Goal: Task Accomplishment & Management: Use online tool/utility

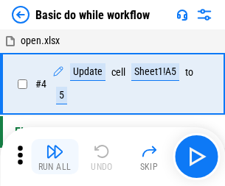
click at [54, 157] on img "button" at bounding box center [55, 152] width 18 height 18
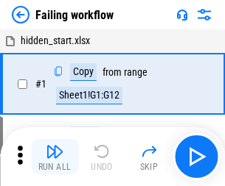
click at [54, 157] on img "button" at bounding box center [55, 152] width 18 height 18
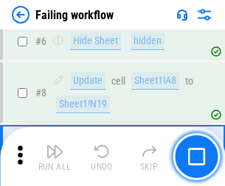
scroll to position [312, 0]
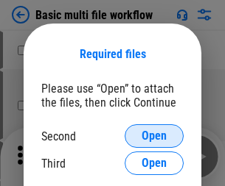
click at [154, 136] on span "Open" at bounding box center [153, 136] width 25 height 12
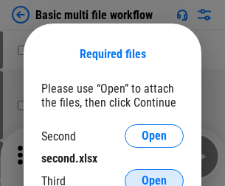
click at [154, 175] on span "Open" at bounding box center [153, 181] width 25 height 12
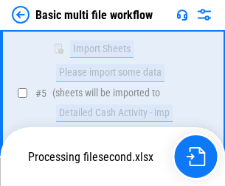
scroll to position [406, 0]
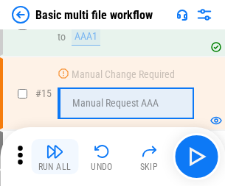
click at [54, 157] on img "button" at bounding box center [55, 152] width 18 height 18
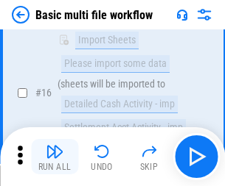
click at [54, 157] on img "button" at bounding box center [55, 152] width 18 height 18
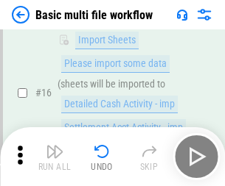
scroll to position [980, 0]
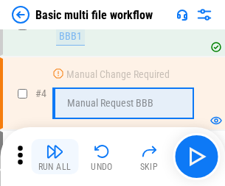
click at [54, 157] on img "button" at bounding box center [55, 152] width 18 height 18
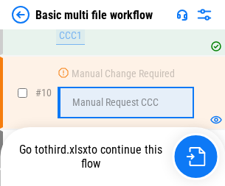
scroll to position [690, 0]
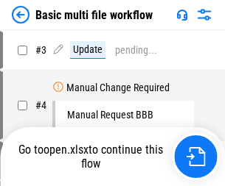
scroll to position [60, 0]
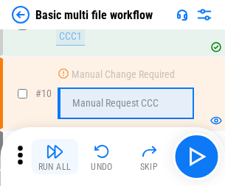
click at [54, 157] on img "button" at bounding box center [55, 152] width 18 height 18
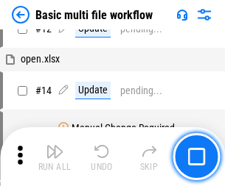
click at [54, 157] on img "button" at bounding box center [55, 152] width 18 height 18
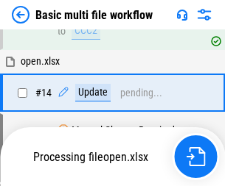
scroll to position [876, 0]
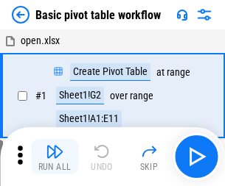
click at [54, 157] on img "button" at bounding box center [55, 152] width 18 height 18
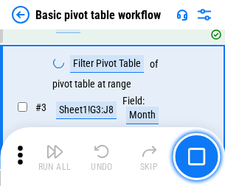
scroll to position [353, 0]
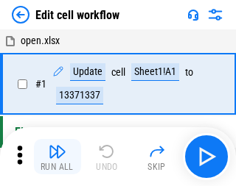
click at [54, 157] on img "button" at bounding box center [58, 152] width 18 height 18
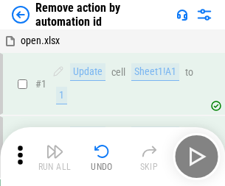
scroll to position [54, 0]
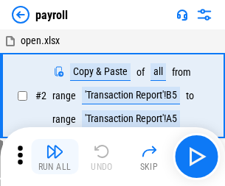
click at [54, 157] on img "button" at bounding box center [55, 152] width 18 height 18
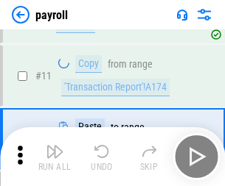
scroll to position [107, 0]
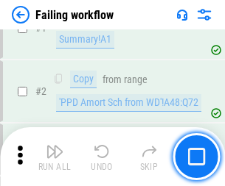
scroll to position [238, 0]
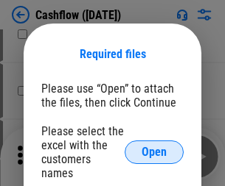
click at [154, 147] on span "Open" at bounding box center [153, 153] width 25 height 12
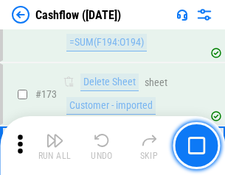
scroll to position [1559, 0]
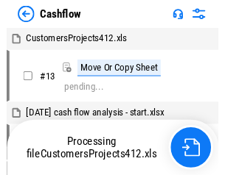
scroll to position [17, 0]
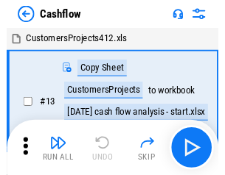
scroll to position [17, 0]
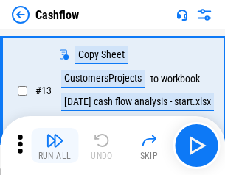
click at [54, 146] on img "button" at bounding box center [55, 141] width 18 height 18
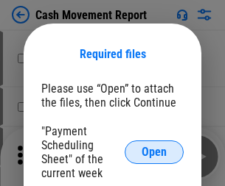
click at [154, 152] on span "Open" at bounding box center [153, 153] width 25 height 12
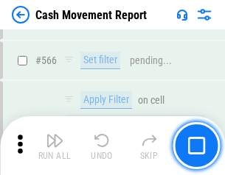
scroll to position [6749, 0]
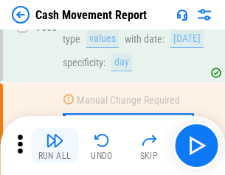
click at [54, 146] on img "button" at bounding box center [55, 141] width 18 height 18
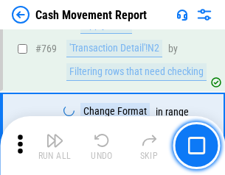
scroll to position [8182, 0]
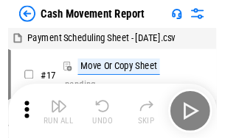
scroll to position [27, 0]
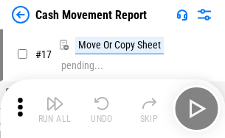
click at [54, 109] on img "button" at bounding box center [55, 104] width 18 height 18
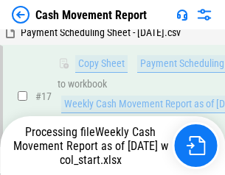
scroll to position [231, 0]
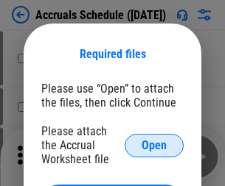
click at [154, 145] on span "Open" at bounding box center [153, 146] width 25 height 12
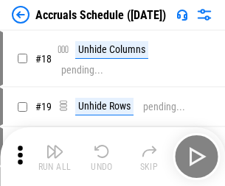
scroll to position [141, 0]
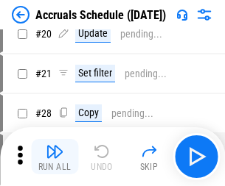
click at [54, 157] on img "button" at bounding box center [55, 152] width 18 height 18
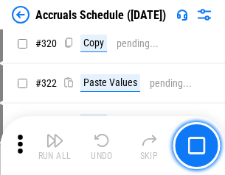
scroll to position [2739, 0]
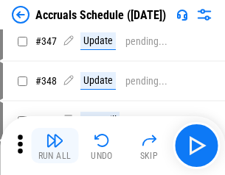
click at [54, 146] on img "button" at bounding box center [55, 141] width 18 height 18
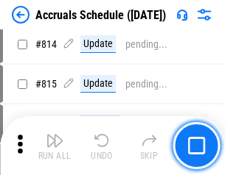
scroll to position [6498, 0]
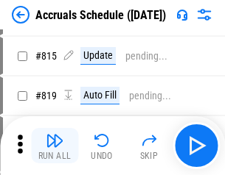
click at [54, 146] on img "button" at bounding box center [55, 141] width 18 height 18
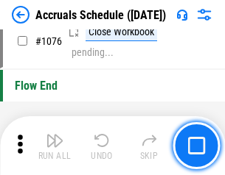
scroll to position [8819, 0]
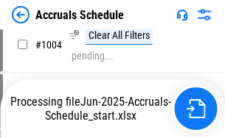
scroll to position [7501, 0]
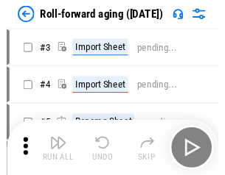
scroll to position [2, 0]
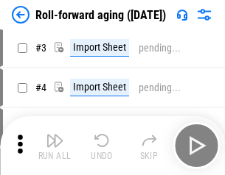
click at [54, 146] on img "button" at bounding box center [55, 141] width 18 height 18
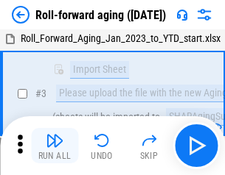
click at [54, 146] on img "button" at bounding box center [55, 141] width 18 height 18
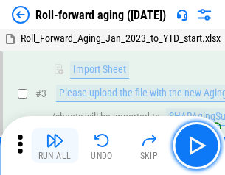
scroll to position [95, 0]
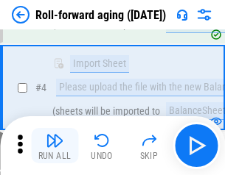
click at [54, 146] on img "button" at bounding box center [55, 141] width 18 height 18
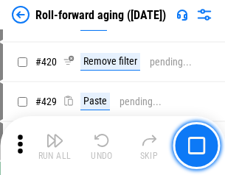
scroll to position [5106, 0]
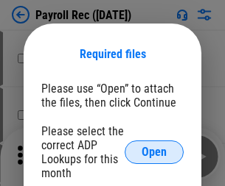
click at [154, 152] on span "Open" at bounding box center [153, 153] width 25 height 12
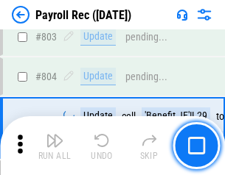
scroll to position [9355, 0]
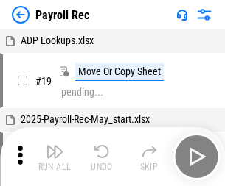
click at [54, 157] on img "button" at bounding box center [55, 152] width 18 height 18
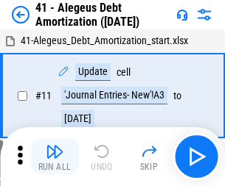
click at [54, 157] on img "button" at bounding box center [55, 152] width 18 height 18
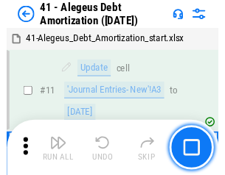
scroll to position [182, 0]
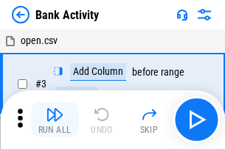
click at [54, 120] on img "button" at bounding box center [55, 115] width 18 height 18
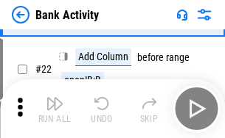
scroll to position [395, 0]
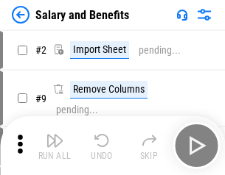
click at [54, 146] on img "button" at bounding box center [55, 141] width 18 height 18
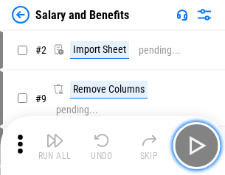
scroll to position [20, 0]
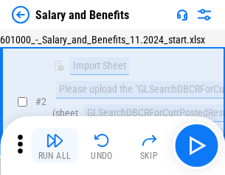
click at [54, 146] on img "button" at bounding box center [55, 141] width 18 height 18
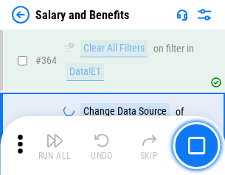
scroll to position [6934, 0]
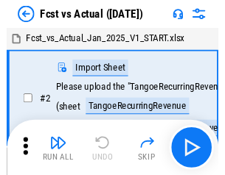
scroll to position [19, 0]
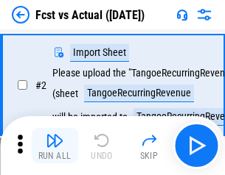
click at [54, 146] on img "button" at bounding box center [55, 141] width 18 height 18
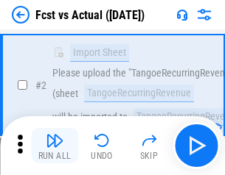
click at [54, 146] on img "button" at bounding box center [55, 141] width 18 height 18
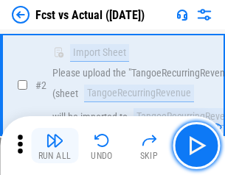
scroll to position [138, 0]
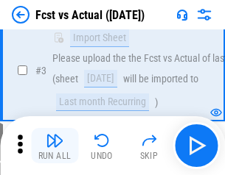
click at [54, 146] on img "button" at bounding box center [55, 141] width 18 height 18
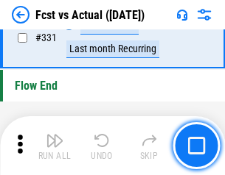
scroll to position [7049, 0]
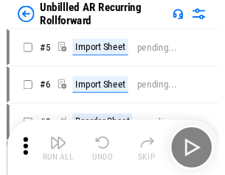
scroll to position [32, 0]
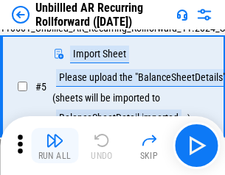
click at [54, 146] on img "button" at bounding box center [55, 141] width 18 height 18
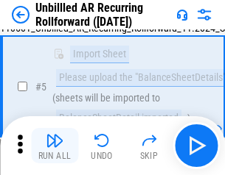
click at [54, 146] on img "button" at bounding box center [55, 141] width 18 height 18
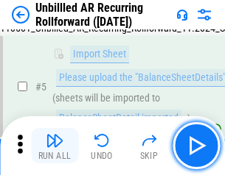
scroll to position [138, 0]
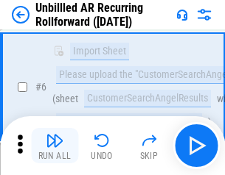
click at [54, 146] on img "button" at bounding box center [55, 141] width 18 height 18
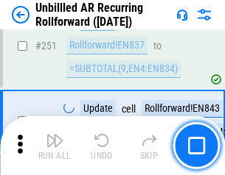
scroll to position [5002, 0]
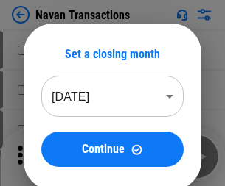
click at [54, 146] on img "button" at bounding box center [55, 152] width 18 height 18
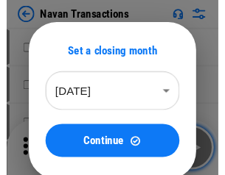
scroll to position [24, 0]
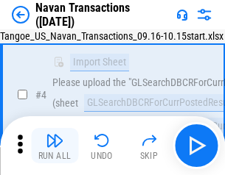
click at [54, 146] on img "button" at bounding box center [55, 141] width 18 height 18
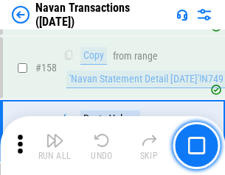
scroll to position [4774, 0]
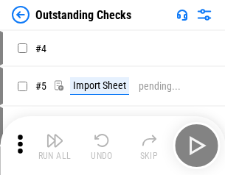
click at [54, 146] on img "button" at bounding box center [55, 141] width 18 height 18
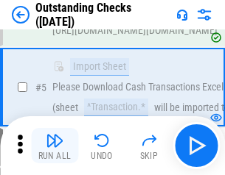
click at [54, 146] on img "button" at bounding box center [55, 141] width 18 height 18
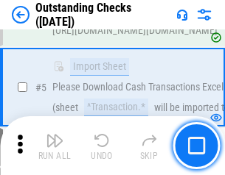
scroll to position [154, 0]
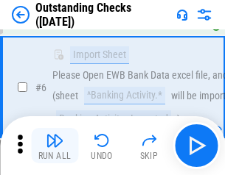
click at [54, 146] on img "button" at bounding box center [55, 141] width 18 height 18
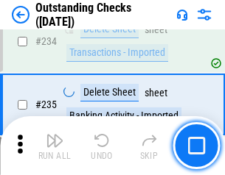
scroll to position [4472, 0]
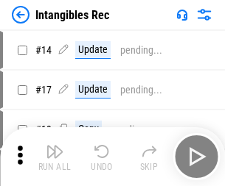
click at [54, 157] on img "button" at bounding box center [55, 152] width 18 height 18
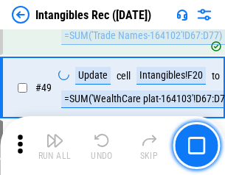
scroll to position [574, 0]
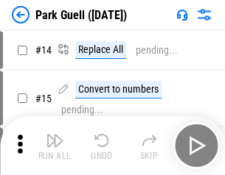
click at [54, 146] on img "button" at bounding box center [55, 141] width 18 height 18
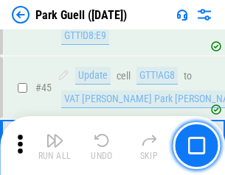
scroll to position [1841, 0]
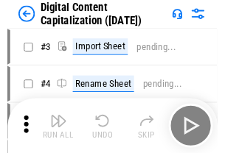
scroll to position [43, 0]
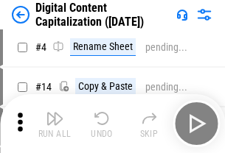
click at [54, 124] on img "button" at bounding box center [55, 119] width 18 height 18
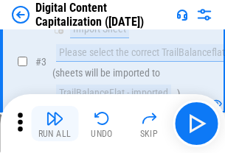
click at [54, 124] on img "button" at bounding box center [55, 119] width 18 height 18
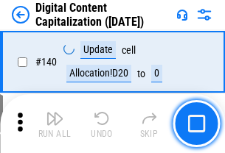
scroll to position [1562, 0]
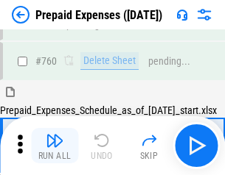
click at [54, 146] on img "button" at bounding box center [55, 141] width 18 height 18
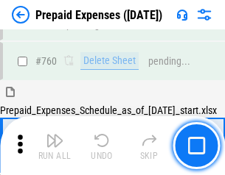
scroll to position [4081, 0]
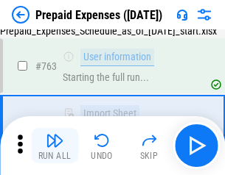
click at [54, 146] on img "button" at bounding box center [55, 141] width 18 height 18
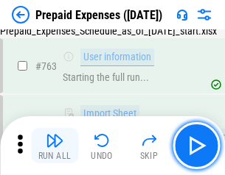
scroll to position [4168, 0]
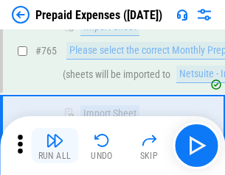
click at [54, 146] on img "button" at bounding box center [55, 141] width 18 height 18
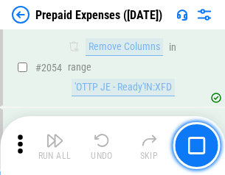
scroll to position [15392, 0]
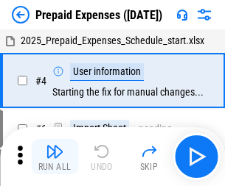
click at [54, 157] on img "button" at bounding box center [55, 152] width 18 height 18
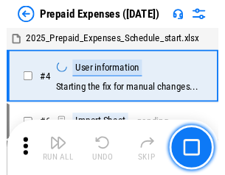
scroll to position [65, 0]
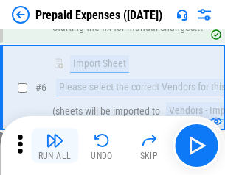
click at [54, 146] on img "button" at bounding box center [55, 141] width 18 height 18
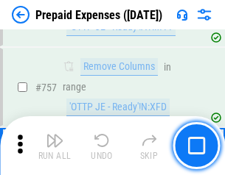
scroll to position [5247, 0]
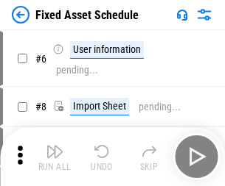
click at [54, 157] on img "button" at bounding box center [55, 152] width 18 height 18
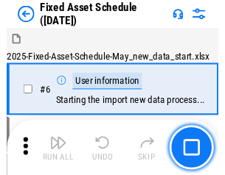
scroll to position [80, 0]
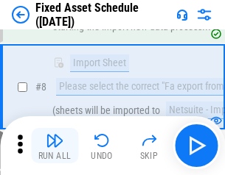
click at [54, 146] on img "button" at bounding box center [55, 141] width 18 height 18
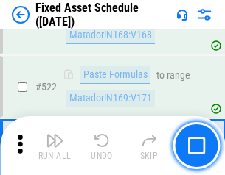
scroll to position [5118, 0]
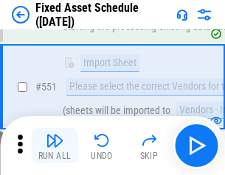
click at [54, 146] on img "button" at bounding box center [55, 141] width 18 height 18
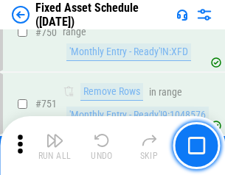
scroll to position [7179, 0]
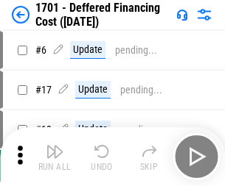
click at [54, 157] on img "button" at bounding box center [55, 152] width 18 height 18
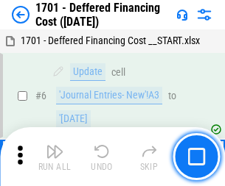
scroll to position [177, 0]
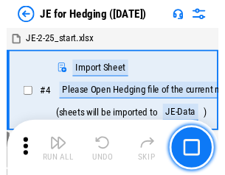
scroll to position [2, 0]
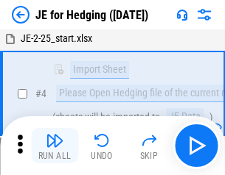
click at [54, 146] on img "button" at bounding box center [55, 141] width 18 height 18
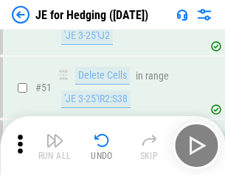
scroll to position [954, 0]
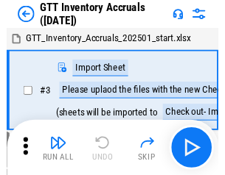
scroll to position [2, 0]
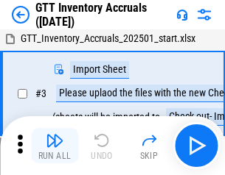
click at [54, 146] on img "button" at bounding box center [55, 141] width 18 height 18
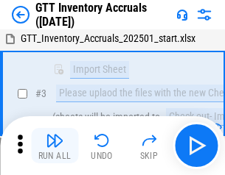
click at [54, 146] on img "button" at bounding box center [55, 141] width 18 height 18
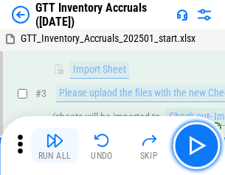
scroll to position [95, 0]
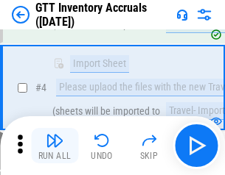
click at [54, 146] on img "button" at bounding box center [55, 141] width 18 height 18
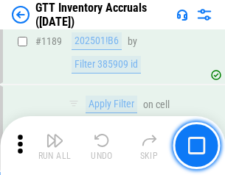
scroll to position [12024, 0]
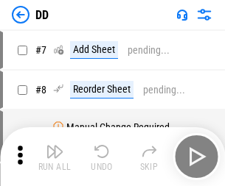
click at [54, 157] on img "button" at bounding box center [55, 152] width 18 height 18
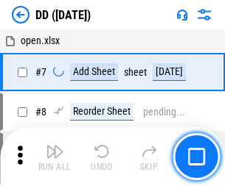
scroll to position [142, 0]
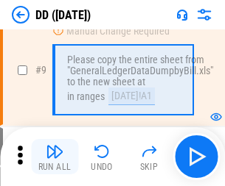
click at [54, 157] on img "button" at bounding box center [55, 152] width 18 height 18
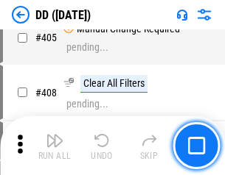
scroll to position [6588, 0]
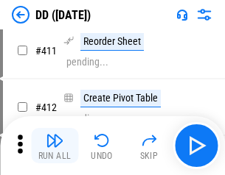
click at [54, 146] on img "button" at bounding box center [55, 141] width 18 height 18
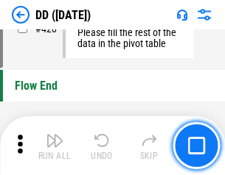
scroll to position [7048, 0]
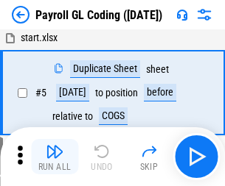
click at [54, 157] on img "button" at bounding box center [55, 152] width 18 height 18
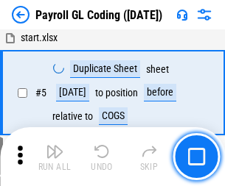
scroll to position [177, 0]
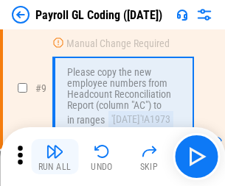
click at [54, 157] on img "button" at bounding box center [55, 152] width 18 height 18
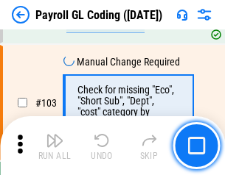
scroll to position [3455, 0]
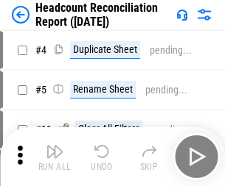
click at [54, 157] on img "button" at bounding box center [55, 152] width 18 height 18
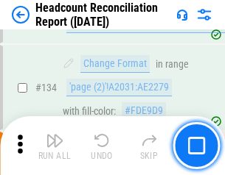
scroll to position [1770, 0]
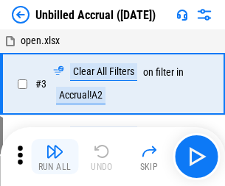
click at [54, 157] on img "button" at bounding box center [55, 152] width 18 height 18
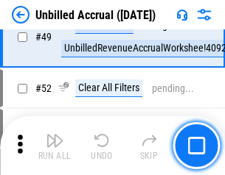
scroll to position [1336, 0]
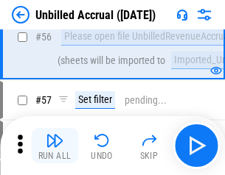
click at [54, 146] on img "button" at bounding box center [55, 141] width 18 height 18
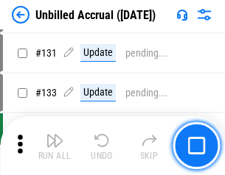
scroll to position [4386, 0]
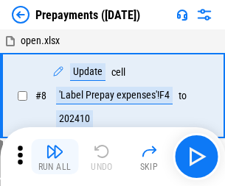
click at [54, 157] on img "button" at bounding box center [55, 152] width 18 height 18
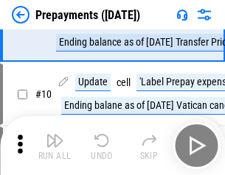
scroll to position [92, 0]
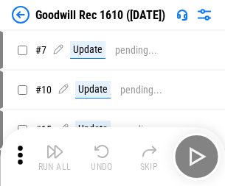
click at [54, 157] on img "button" at bounding box center [55, 152] width 18 height 18
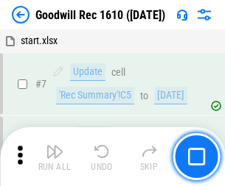
scroll to position [252, 0]
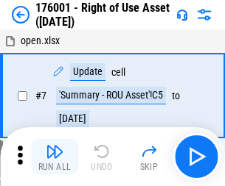
click at [54, 157] on img "button" at bounding box center [55, 152] width 18 height 18
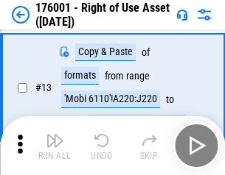
scroll to position [95, 0]
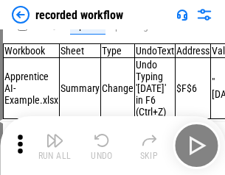
click at [54, 146] on img "button" at bounding box center [55, 141] width 18 height 18
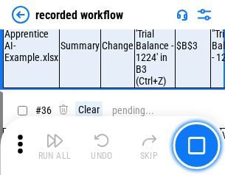
scroll to position [4603, 0]
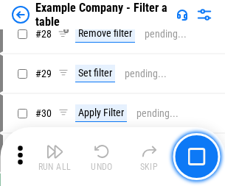
scroll to position [1347, 0]
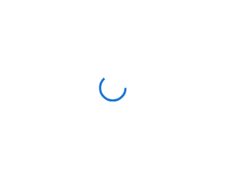
scroll to position [23, 0]
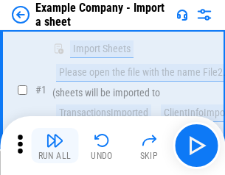
click at [54, 146] on img "button" at bounding box center [55, 141] width 18 height 18
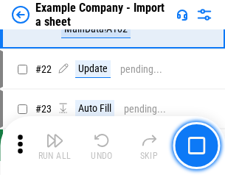
scroll to position [325, 0]
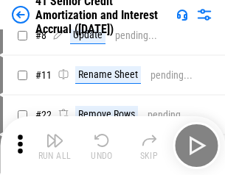
click at [54, 146] on img "button" at bounding box center [55, 141] width 18 height 18
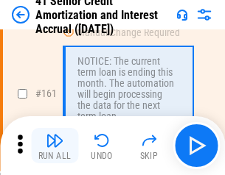
click at [54, 146] on img "button" at bounding box center [55, 141] width 18 height 18
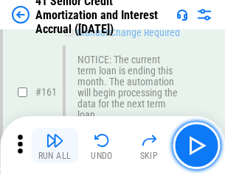
scroll to position [1575, 0]
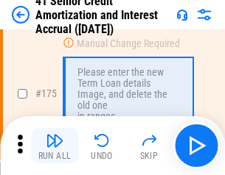
click at [54, 146] on img "button" at bounding box center [55, 141] width 18 height 18
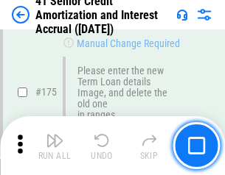
scroll to position [1724, 0]
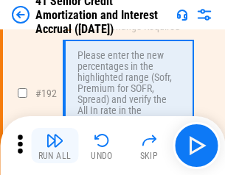
click at [54, 146] on img "button" at bounding box center [55, 141] width 18 height 18
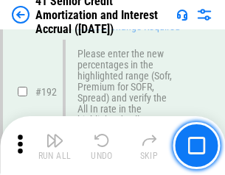
scroll to position [1879, 0]
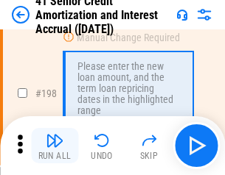
click at [54, 146] on img "button" at bounding box center [55, 141] width 18 height 18
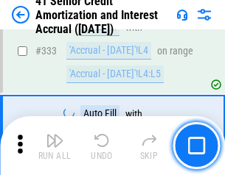
scroll to position [3762, 0]
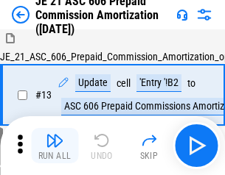
click at [54, 146] on img "button" at bounding box center [55, 141] width 18 height 18
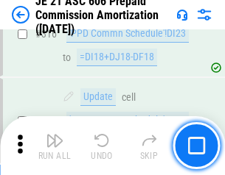
scroll to position [2749, 0]
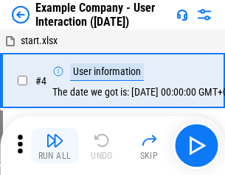
click at [54, 146] on img "button" at bounding box center [55, 141] width 18 height 18
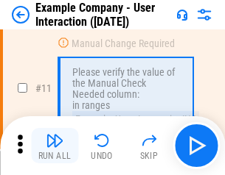
click at [54, 146] on img "button" at bounding box center [55, 141] width 18 height 18
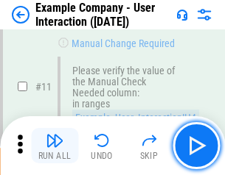
scroll to position [319, 0]
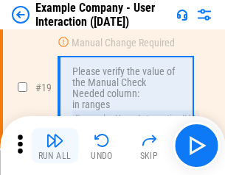
click at [54, 146] on img "button" at bounding box center [55, 141] width 18 height 18
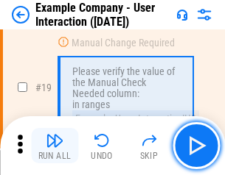
click at [54, 146] on img "button" at bounding box center [55, 141] width 18 height 18
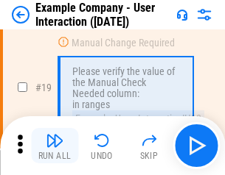
click at [54, 146] on img "button" at bounding box center [55, 141] width 18 height 18
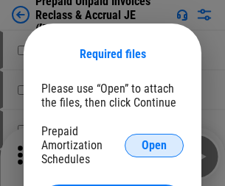
click at [154, 145] on span "Open" at bounding box center [153, 146] width 25 height 12
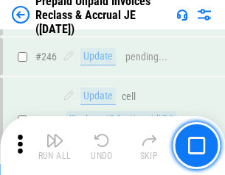
scroll to position [1988, 0]
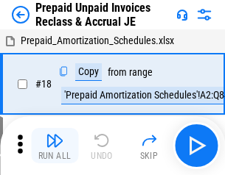
click at [54, 146] on img "button" at bounding box center [55, 141] width 18 height 18
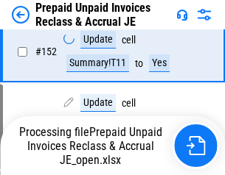
scroll to position [1131, 0]
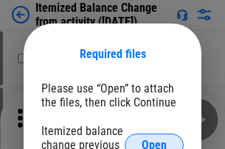
click at [154, 140] on span "Open" at bounding box center [153, 146] width 25 height 12
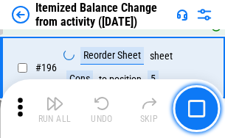
scroll to position [2834, 0]
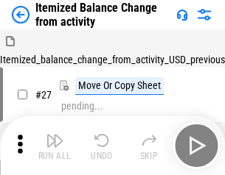
scroll to position [23, 0]
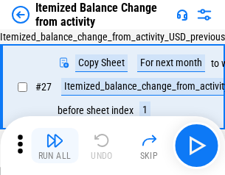
click at [54, 146] on img "button" at bounding box center [55, 141] width 18 height 18
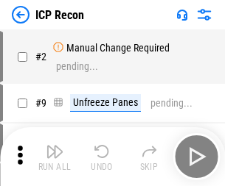
scroll to position [7, 0]
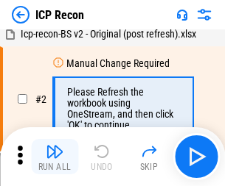
click at [54, 157] on img "button" at bounding box center [55, 152] width 18 height 18
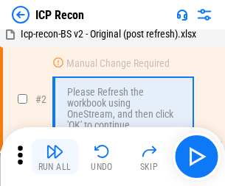
click at [54, 157] on img "button" at bounding box center [55, 152] width 18 height 18
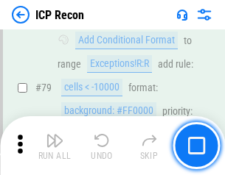
scroll to position [1443, 0]
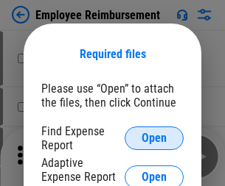
click at [154, 138] on span "Open" at bounding box center [153, 139] width 25 height 12
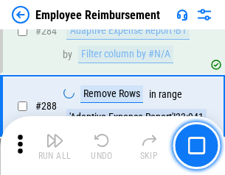
scroll to position [4003, 0]
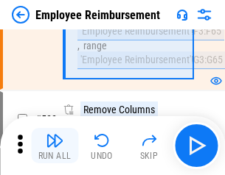
click at [54, 146] on img "button" at bounding box center [55, 141] width 18 height 18
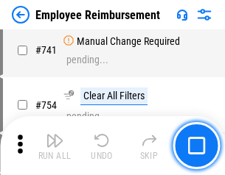
scroll to position [10331, 0]
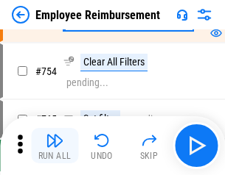
click at [54, 146] on img "button" at bounding box center [55, 141] width 18 height 18
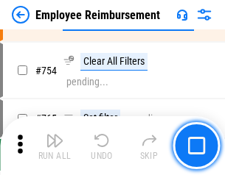
click at [54, 146] on img "button" at bounding box center [55, 141] width 18 height 18
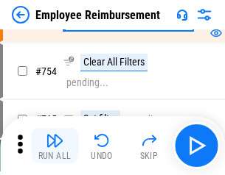
click at [54, 146] on img "button" at bounding box center [55, 141] width 18 height 18
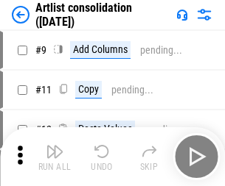
click at [54, 157] on img "button" at bounding box center [55, 152] width 18 height 18
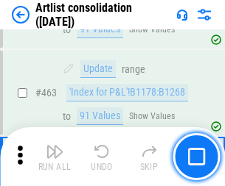
scroll to position [6448, 0]
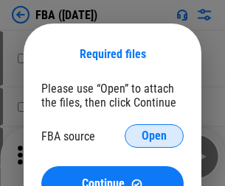
click at [154, 136] on span "Open" at bounding box center [153, 136] width 25 height 12
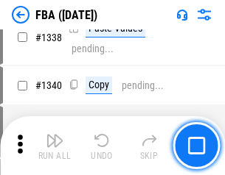
scroll to position [15405, 0]
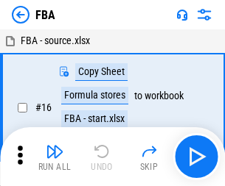
scroll to position [15, 0]
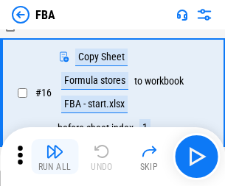
click at [54, 157] on img "button" at bounding box center [55, 152] width 18 height 18
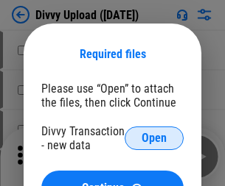
click at [154, 138] on span "Open" at bounding box center [153, 139] width 25 height 12
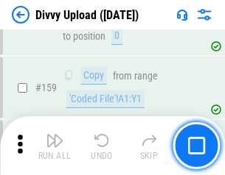
scroll to position [1525, 0]
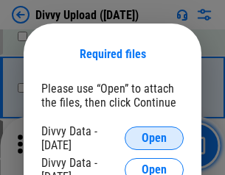
click at [154, 138] on span "Open" at bounding box center [153, 139] width 25 height 12
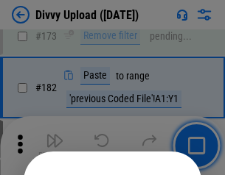
scroll to position [1653, 0]
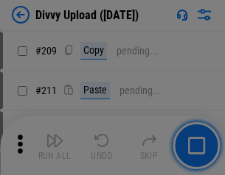
scroll to position [2501, 0]
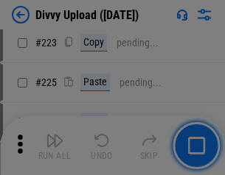
scroll to position [2939, 0]
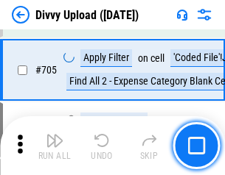
scroll to position [10073, 0]
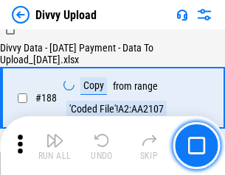
scroll to position [1733, 0]
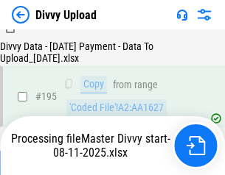
scroll to position [2058, 0]
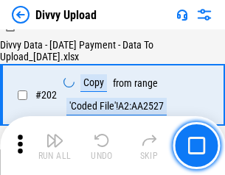
scroll to position [2383, 0]
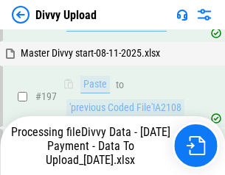
scroll to position [2297, 0]
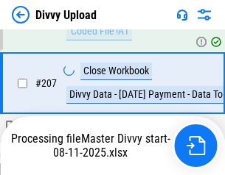
scroll to position [2707, 0]
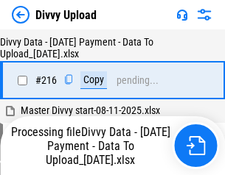
scroll to position [3044, 0]
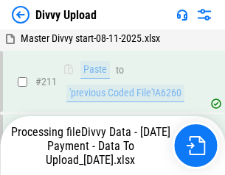
scroll to position [2947, 0]
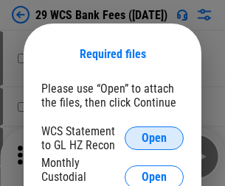
click at [154, 138] on span "Open" at bounding box center [153, 139] width 25 height 12
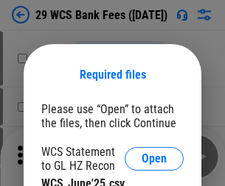
scroll to position [21, 0]
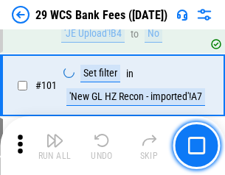
scroll to position [1435, 0]
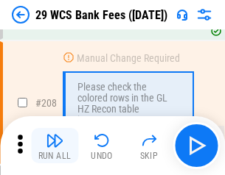
click at [54, 146] on img "button" at bounding box center [55, 141] width 18 height 18
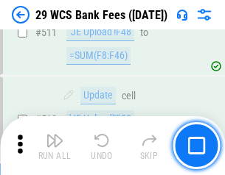
scroll to position [7409, 0]
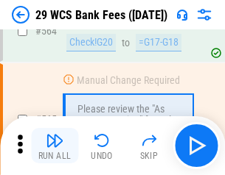
click at [54, 146] on img "button" at bounding box center [55, 141] width 18 height 18
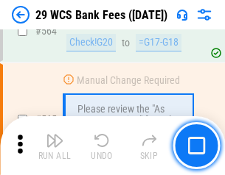
scroll to position [7964, 0]
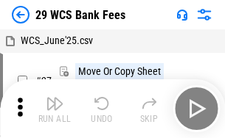
scroll to position [27, 0]
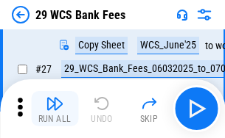
click at [54, 109] on img "button" at bounding box center [55, 104] width 18 height 18
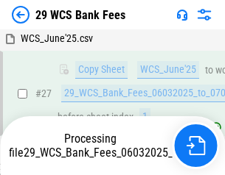
scroll to position [294, 0]
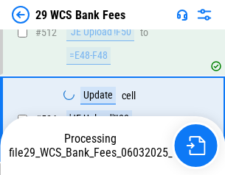
scroll to position [7861, 0]
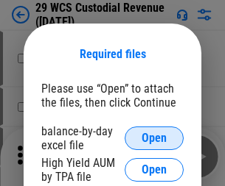
click at [154, 138] on span "Open" at bounding box center [153, 139] width 25 height 12
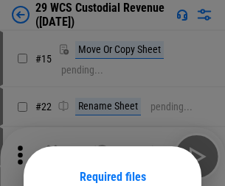
scroll to position [123, 0]
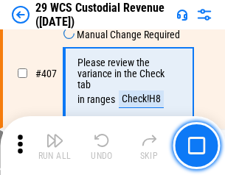
scroll to position [6820, 0]
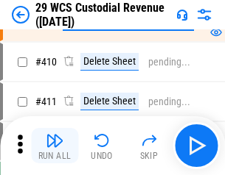
click at [54, 146] on img "button" at bounding box center [55, 141] width 18 height 18
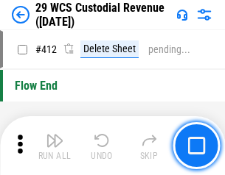
scroll to position [7032, 0]
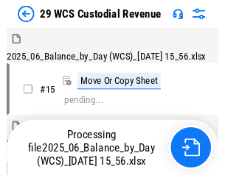
scroll to position [35, 0]
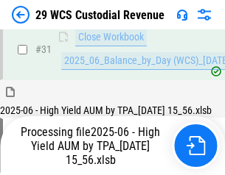
scroll to position [756, 0]
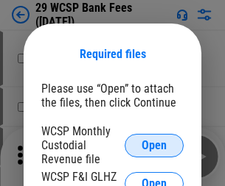
click at [154, 145] on span "Open" at bounding box center [153, 146] width 25 height 12
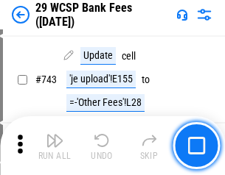
scroll to position [7420, 0]
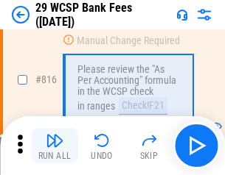
click at [54, 146] on img "button" at bounding box center [55, 141] width 18 height 18
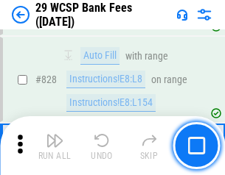
scroll to position [9343, 0]
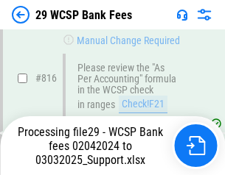
scroll to position [9326, 0]
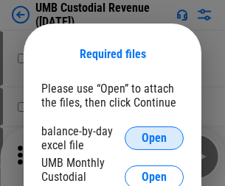
click at [154, 138] on span "Open" at bounding box center [153, 139] width 25 height 12
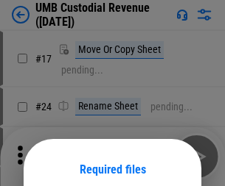
scroll to position [116, 0]
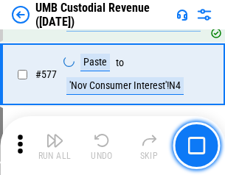
scroll to position [6867, 0]
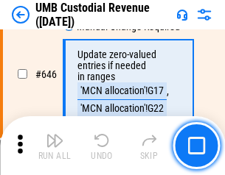
click at [54, 146] on img "button" at bounding box center [55, 141] width 18 height 18
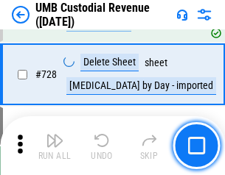
scroll to position [9084, 0]
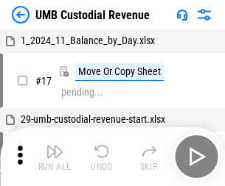
scroll to position [11, 0]
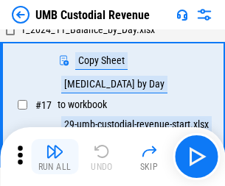
click at [54, 157] on img "button" at bounding box center [55, 152] width 18 height 18
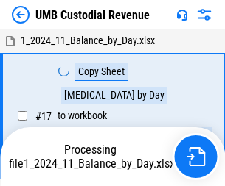
scroll to position [11, 0]
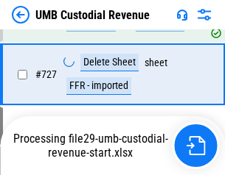
scroll to position [9050, 0]
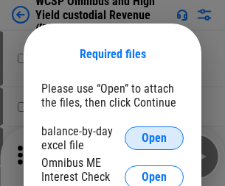
click at [154, 138] on span "Open" at bounding box center [153, 139] width 25 height 12
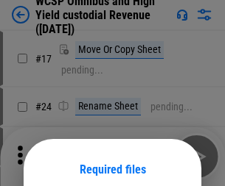
scroll to position [116, 0]
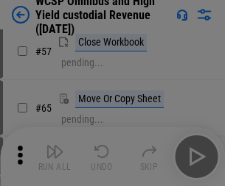
scroll to position [642, 0]
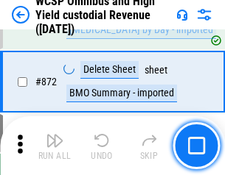
scroll to position [12463, 0]
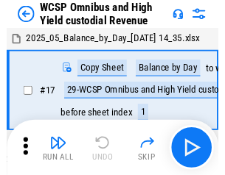
scroll to position [8, 0]
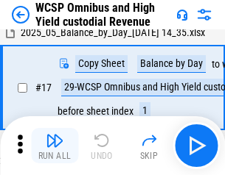
click at [54, 146] on img "button" at bounding box center [55, 141] width 18 height 18
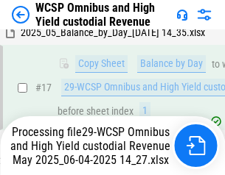
scroll to position [306, 0]
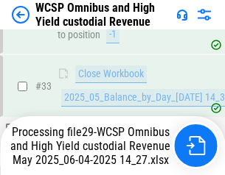
scroll to position [729, 0]
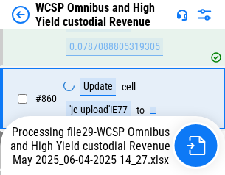
scroll to position [12429, 0]
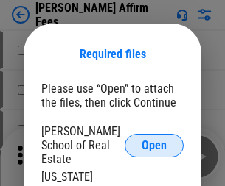
click at [154, 140] on span "Open" at bounding box center [153, 146] width 25 height 12
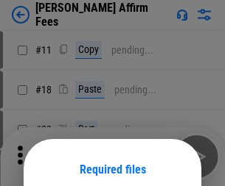
scroll to position [116, 0]
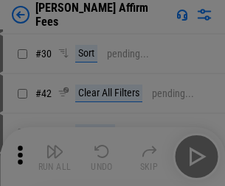
scroll to position [300, 0]
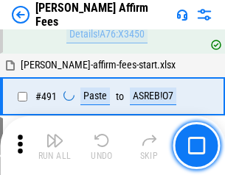
scroll to position [4004, 0]
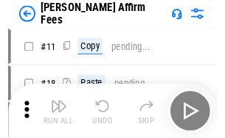
scroll to position [15, 0]
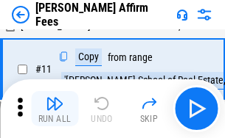
click at [54, 109] on img "button" at bounding box center [55, 104] width 18 height 18
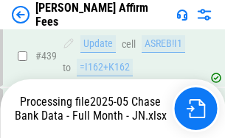
scroll to position [3862, 0]
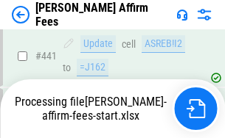
scroll to position [3862, 0]
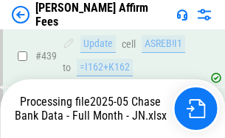
scroll to position [3862, 0]
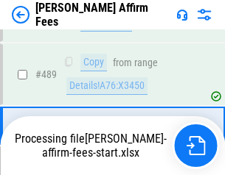
scroll to position [3843, 0]
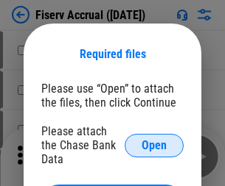
click at [154, 140] on span "Open" at bounding box center [153, 146] width 25 height 12
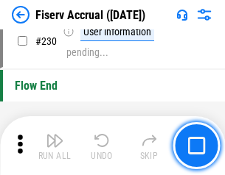
scroll to position [4666, 0]
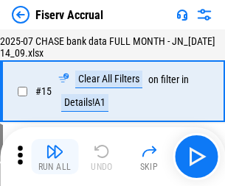
click at [54, 157] on img "button" at bounding box center [55, 152] width 18 height 18
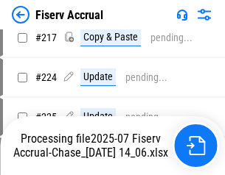
scroll to position [4649, 0]
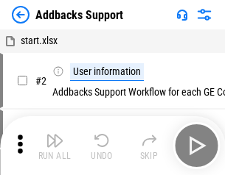
click at [54, 146] on img "button" at bounding box center [55, 141] width 18 height 18
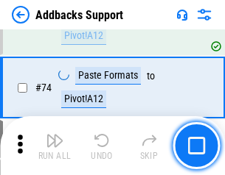
scroll to position [1072, 0]
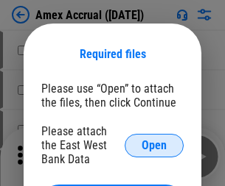
click at [154, 145] on span "Open" at bounding box center [153, 146] width 25 height 12
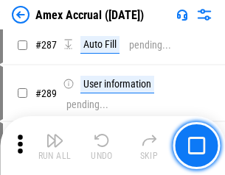
scroll to position [4223, 0]
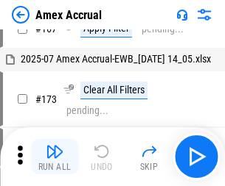
click at [54, 157] on img "button" at bounding box center [55, 152] width 18 height 18
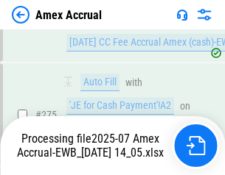
scroll to position [4480, 0]
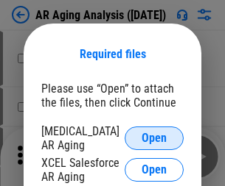
click at [154, 136] on span "Open" at bounding box center [153, 139] width 25 height 12
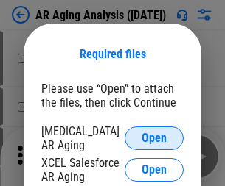
click at [154, 136] on span "Open" at bounding box center [153, 139] width 25 height 12
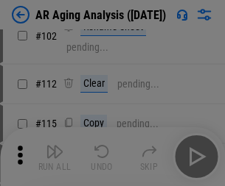
scroll to position [202, 0]
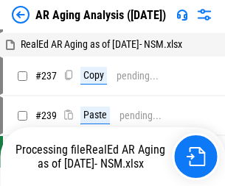
scroll to position [15, 0]
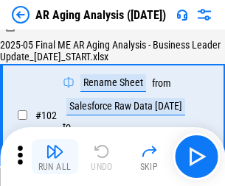
click at [54, 157] on img "button" at bounding box center [55, 152] width 18 height 18
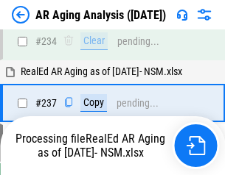
scroll to position [2283, 0]
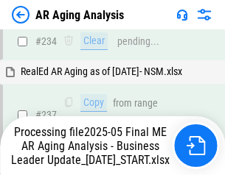
scroll to position [2327, 0]
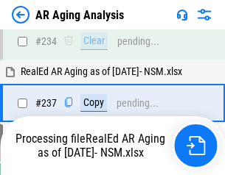
scroll to position [2266, 0]
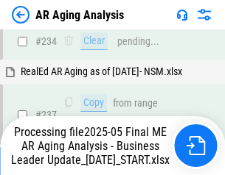
scroll to position [2266, 0]
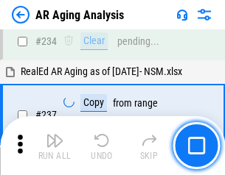
scroll to position [2266, 0]
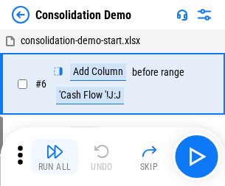
click at [54, 157] on img "button" at bounding box center [55, 152] width 18 height 18
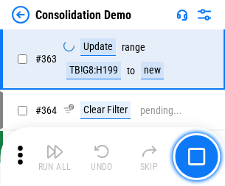
scroll to position [4935, 0]
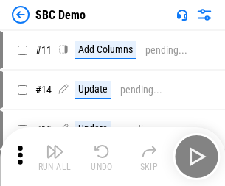
click at [54, 157] on img "button" at bounding box center [55, 152] width 18 height 18
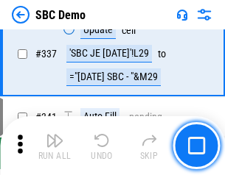
scroll to position [3874, 0]
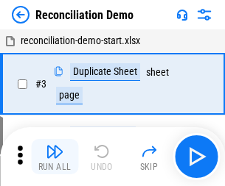
click at [54, 157] on img "button" at bounding box center [55, 152] width 18 height 18
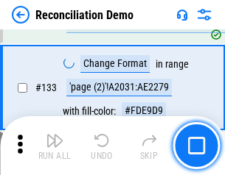
scroll to position [1749, 0]
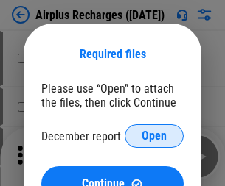
click at [154, 136] on span "Open" at bounding box center [153, 136] width 25 height 12
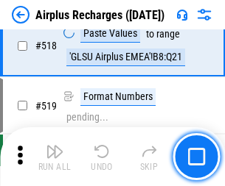
scroll to position [6337, 0]
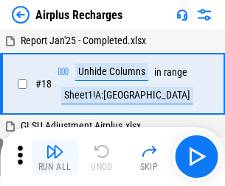
click at [54, 157] on img "button" at bounding box center [55, 152] width 18 height 18
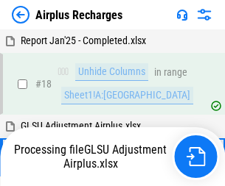
scroll to position [65, 0]
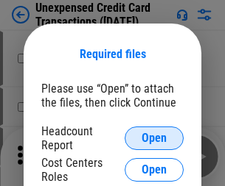
click at [154, 138] on span "Open" at bounding box center [153, 139] width 25 height 12
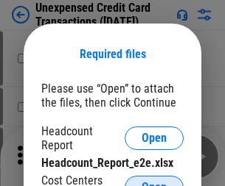
click at [154, 182] on span "Open" at bounding box center [153, 188] width 25 height 12
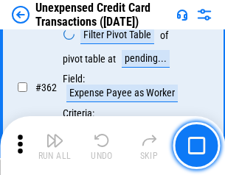
scroll to position [3787, 0]
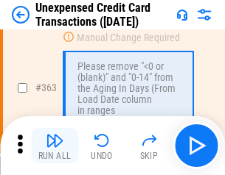
click at [54, 146] on img "button" at bounding box center [55, 141] width 18 height 18
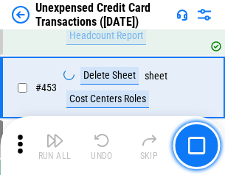
scroll to position [5022, 0]
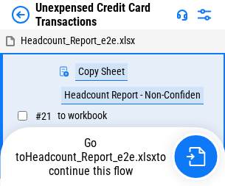
scroll to position [23, 0]
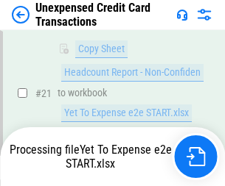
scroll to position [239, 0]
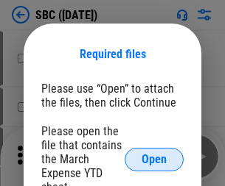
click at [154, 159] on span "Open" at bounding box center [153, 160] width 25 height 12
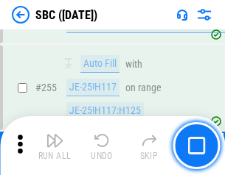
scroll to position [2877, 0]
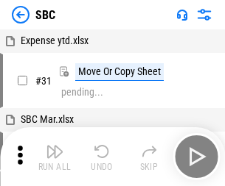
scroll to position [15, 0]
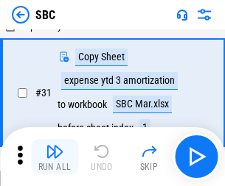
click at [54, 157] on img "button" at bounding box center [55, 152] width 18 height 18
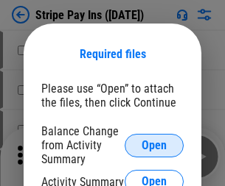
click at [154, 145] on span "Open" at bounding box center [153, 146] width 25 height 12
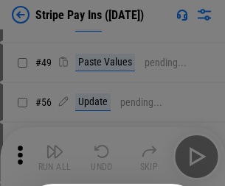
scroll to position [267, 0]
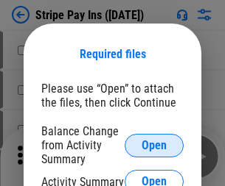
click at [154, 145] on span "Open" at bounding box center [153, 146] width 25 height 12
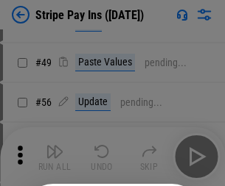
scroll to position [267, 0]
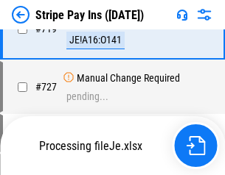
scroll to position [7634, 0]
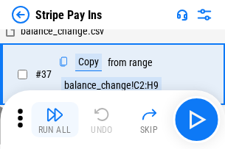
click at [54, 120] on img "button" at bounding box center [55, 115] width 18 height 18
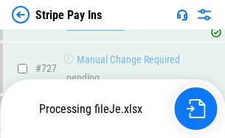
scroll to position [7602, 0]
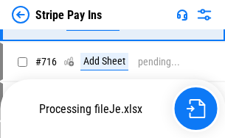
scroll to position [7602, 0]
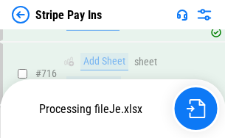
scroll to position [7602, 0]
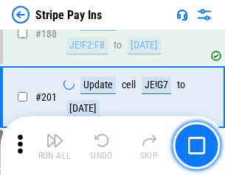
scroll to position [2097, 0]
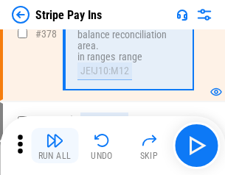
click at [54, 146] on img "button" at bounding box center [55, 141] width 18 height 18
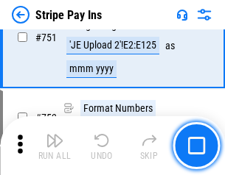
scroll to position [7583, 0]
